Goal: Find specific page/section: Find specific page/section

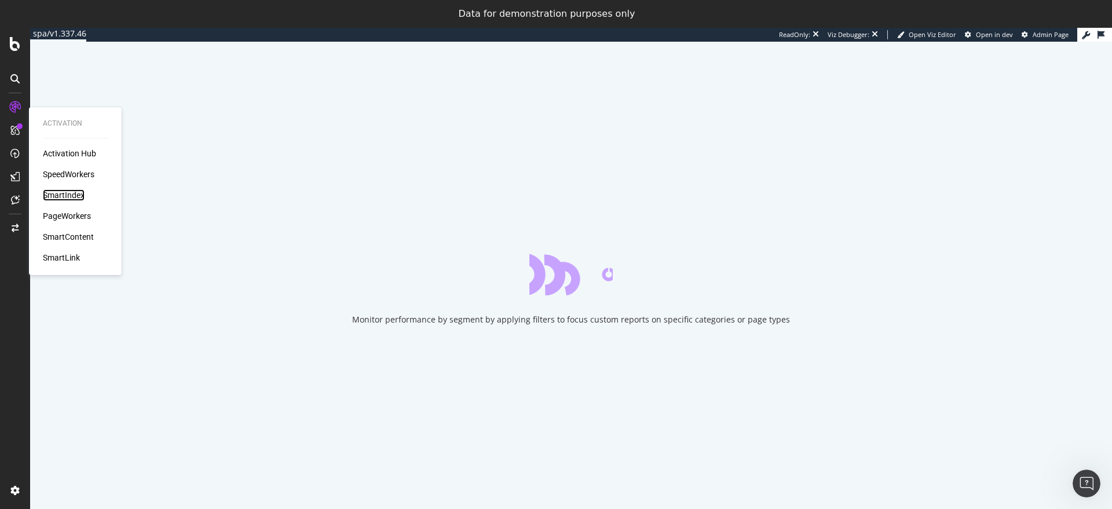
click at [74, 194] on div "SmartIndex" at bounding box center [64, 195] width 42 height 12
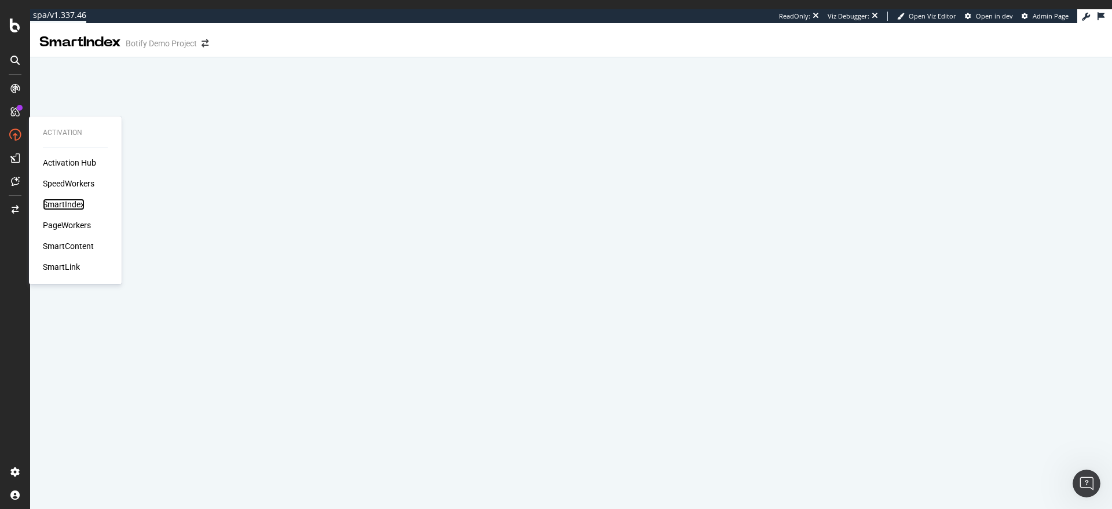
click at [68, 207] on div "SmartIndex" at bounding box center [64, 205] width 42 height 12
